Goal: Transaction & Acquisition: Purchase product/service

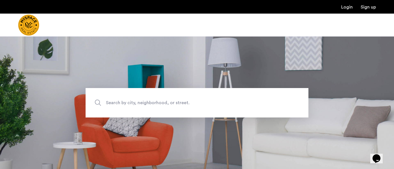
click at [131, 101] on span "Search by city, neighborhood, or street." at bounding box center [184, 103] width 156 height 8
click at [131, 101] on input "Search by city, neighborhood, or street." at bounding box center [197, 102] width 223 height 29
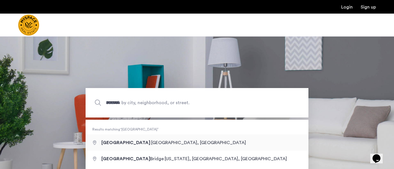
type input "**********"
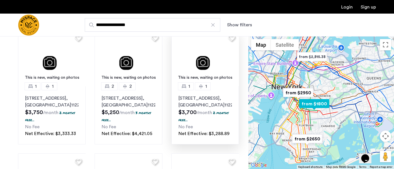
scroll to position [297, 0]
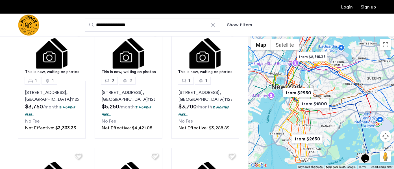
click at [320, 103] on img "from $1800" at bounding box center [314, 103] width 35 height 13
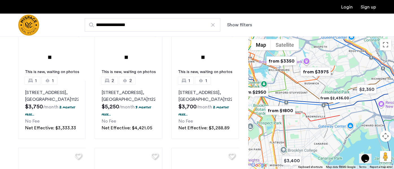
click at [282, 110] on img "from $1800" at bounding box center [280, 110] width 35 height 13
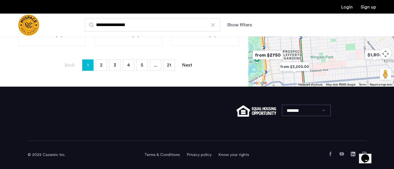
scroll to position [0, 0]
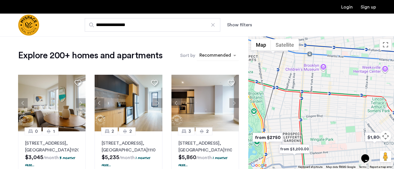
click at [230, 56] on div "sort-apartment" at bounding box center [215, 56] width 33 height 8
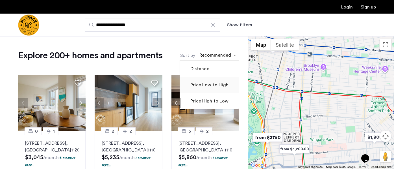
click at [214, 87] on label "Price Low to High" at bounding box center [208, 84] width 39 height 7
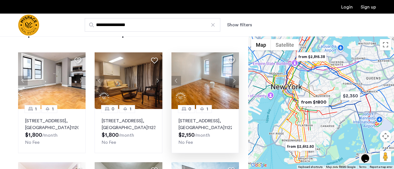
scroll to position [26, 0]
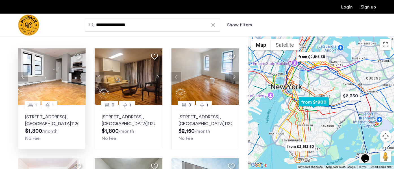
click at [80, 76] on button "Next apartment" at bounding box center [81, 77] width 10 height 10
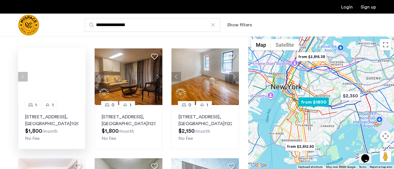
click at [80, 76] on div at bounding box center [52, 76] width 68 height 56
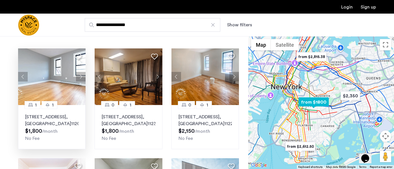
click at [80, 76] on button "Next apartment" at bounding box center [81, 77] width 10 height 10
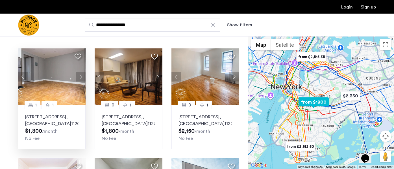
click at [80, 76] on button "Next apartment" at bounding box center [81, 77] width 10 height 10
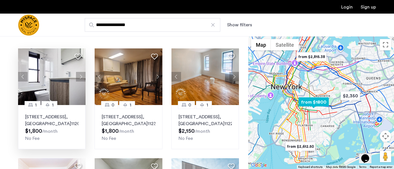
click at [80, 76] on button "Next apartment" at bounding box center [81, 77] width 10 height 10
